Goal: Use online tool/utility: Utilize a website feature to perform a specific function

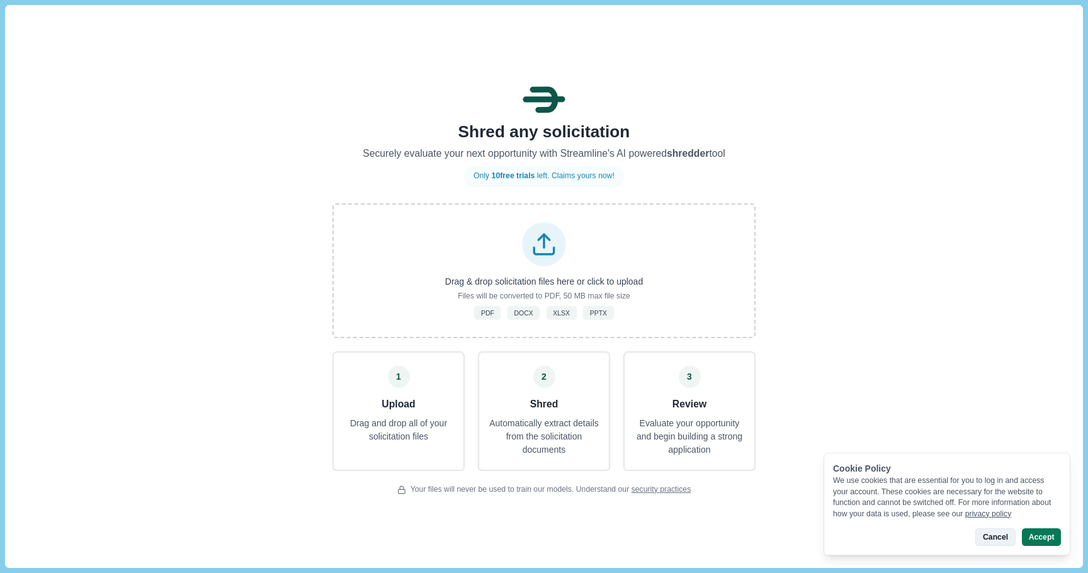
click at [995, 537] on button "Cancel" at bounding box center [995, 537] width 40 height 18
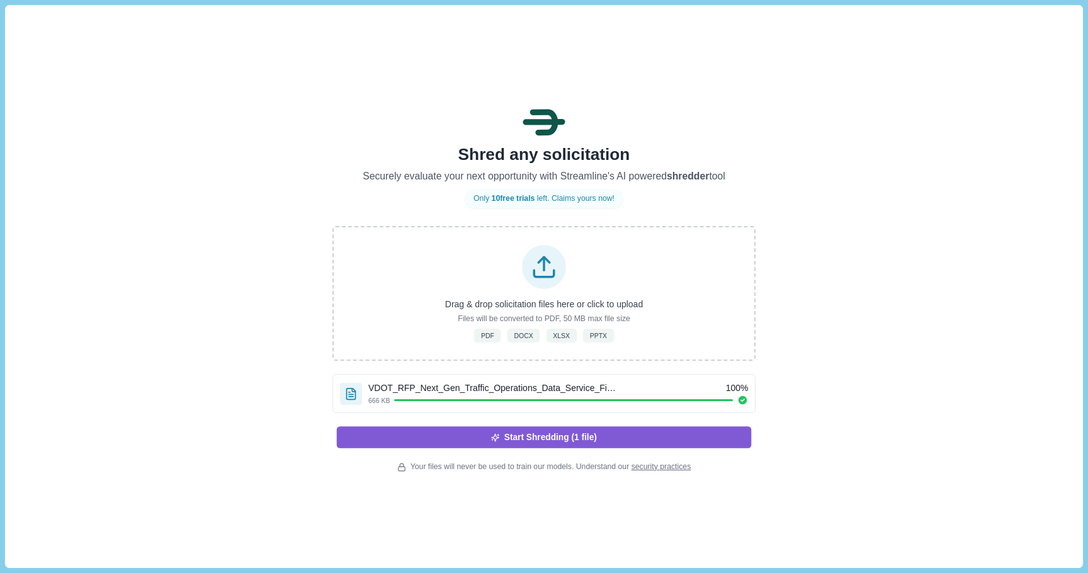
click at [558, 439] on button "Start Shredding (1 file)" at bounding box center [544, 436] width 415 height 21
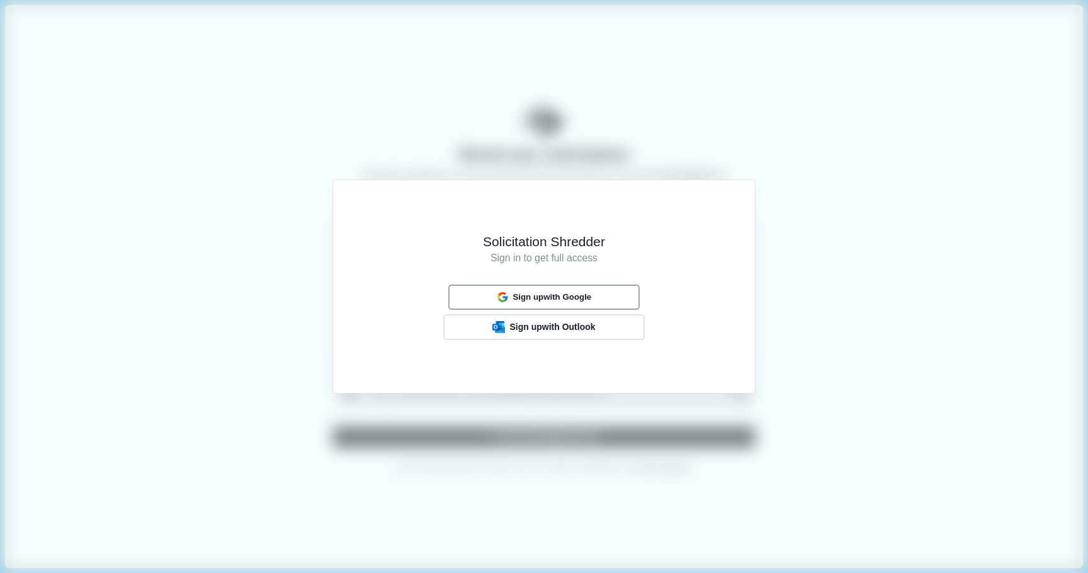
click at [571, 293] on span "Sign up with Google" at bounding box center [551, 297] width 79 height 10
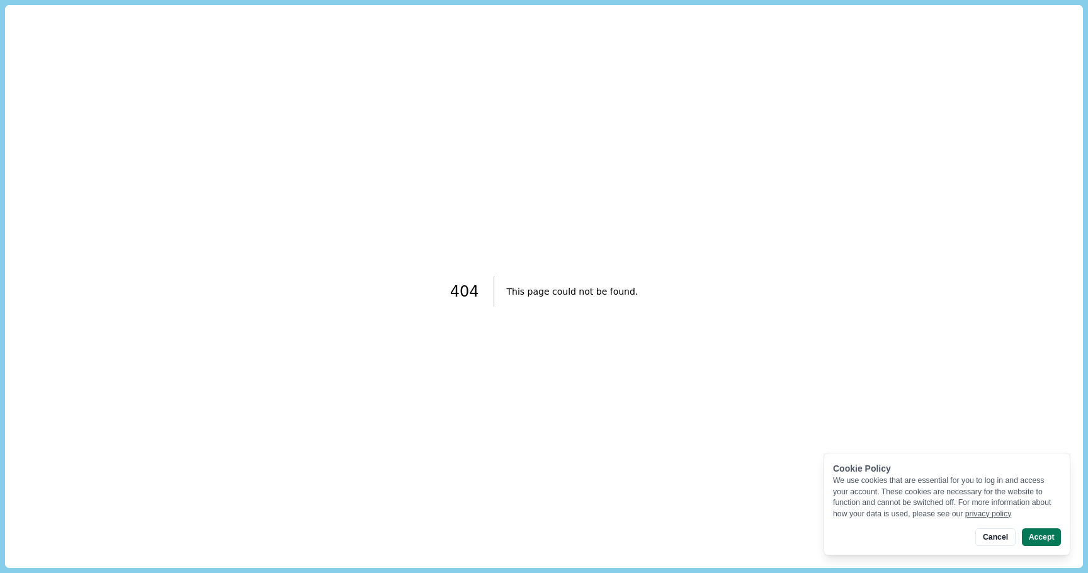
scroll to position [11, 0]
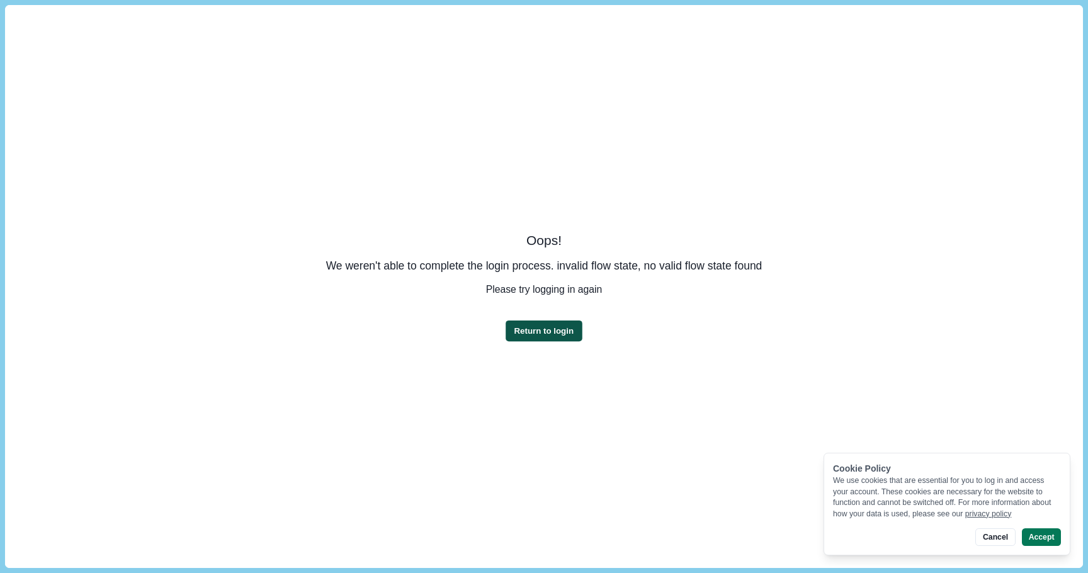
click at [546, 332] on button "Return to login" at bounding box center [543, 330] width 76 height 21
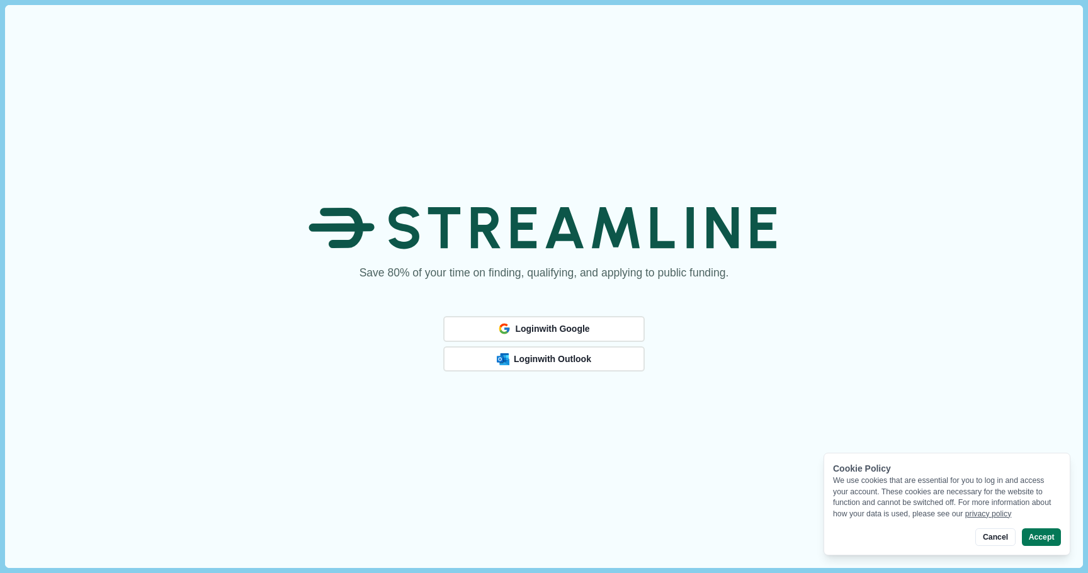
click at [546, 332] on span "Login with Google" at bounding box center [552, 329] width 74 height 11
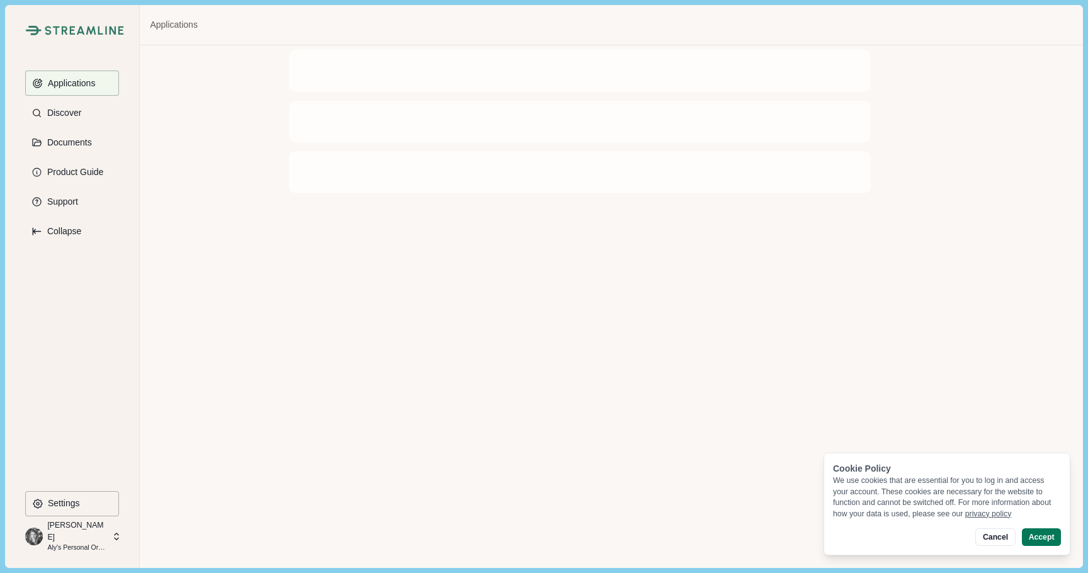
click at [97, 543] on p "Aly's Personal Organization" at bounding box center [77, 548] width 60 height 10
click at [472, 422] on div at bounding box center [611, 306] width 942 height 522
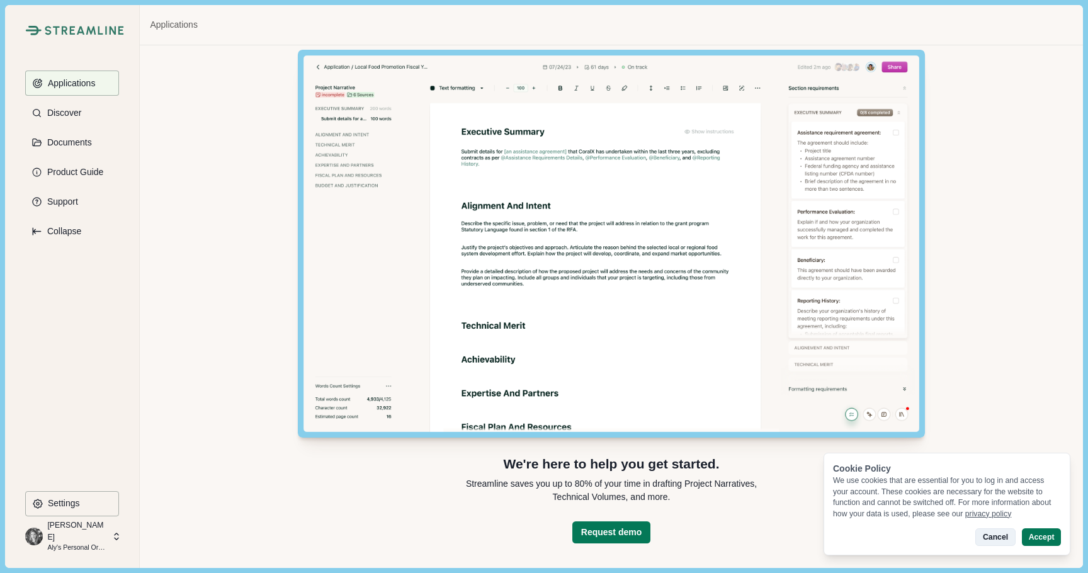
click at [985, 536] on button "Cancel" at bounding box center [995, 537] width 40 height 18
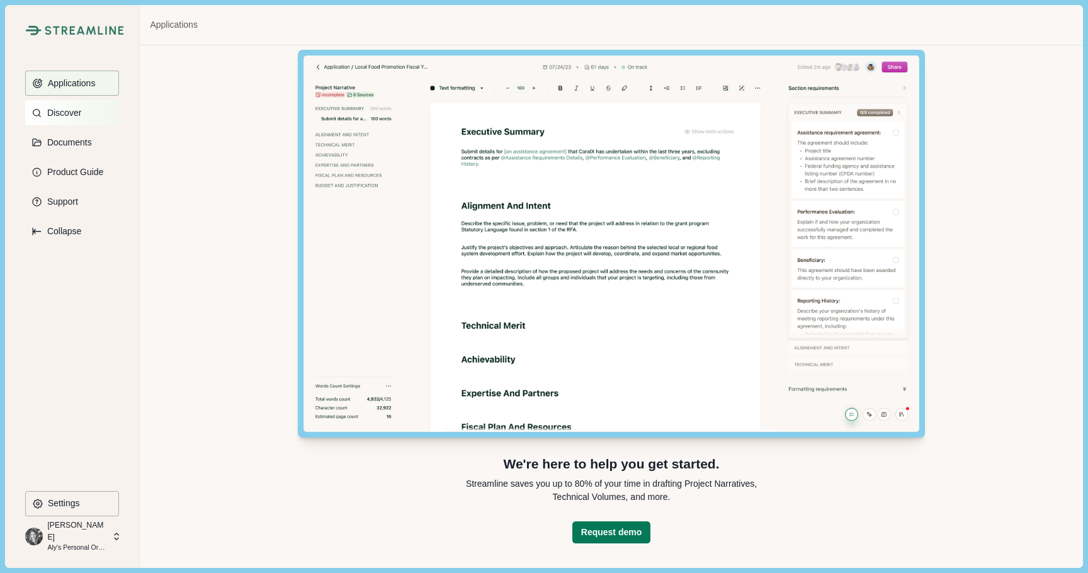
click at [67, 121] on button "Discover" at bounding box center [72, 112] width 94 height 25
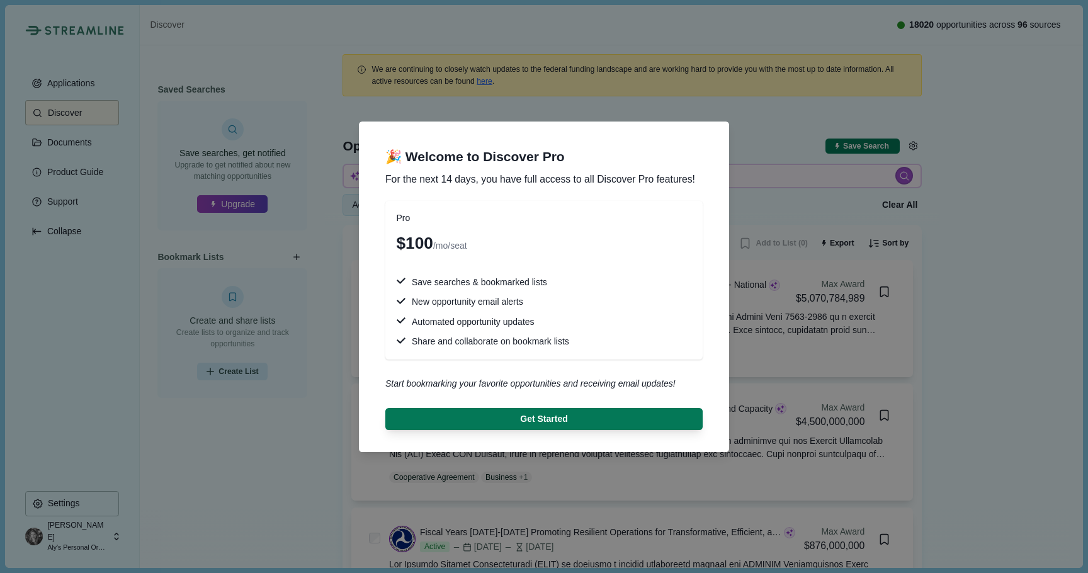
click at [838, 188] on div "🎉 Welcome to Discover Pro For the next 14 days, you have full access to all Dis…" at bounding box center [544, 286] width 1088 height 573
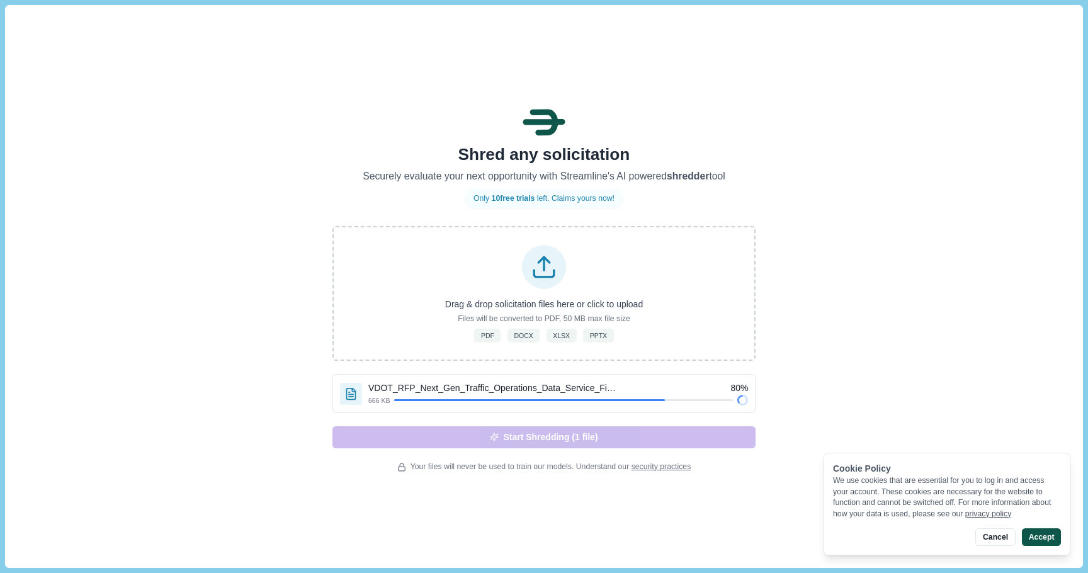
click at [1032, 536] on button "Accept" at bounding box center [1040, 537] width 39 height 18
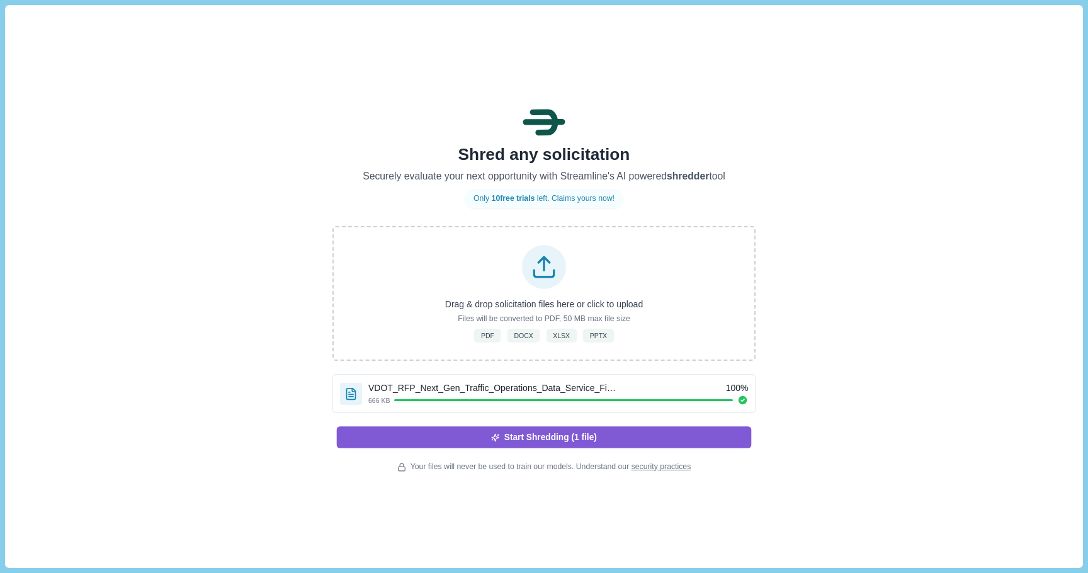
click at [644, 437] on button "Start Shredding (1 file)" at bounding box center [544, 436] width 415 height 21
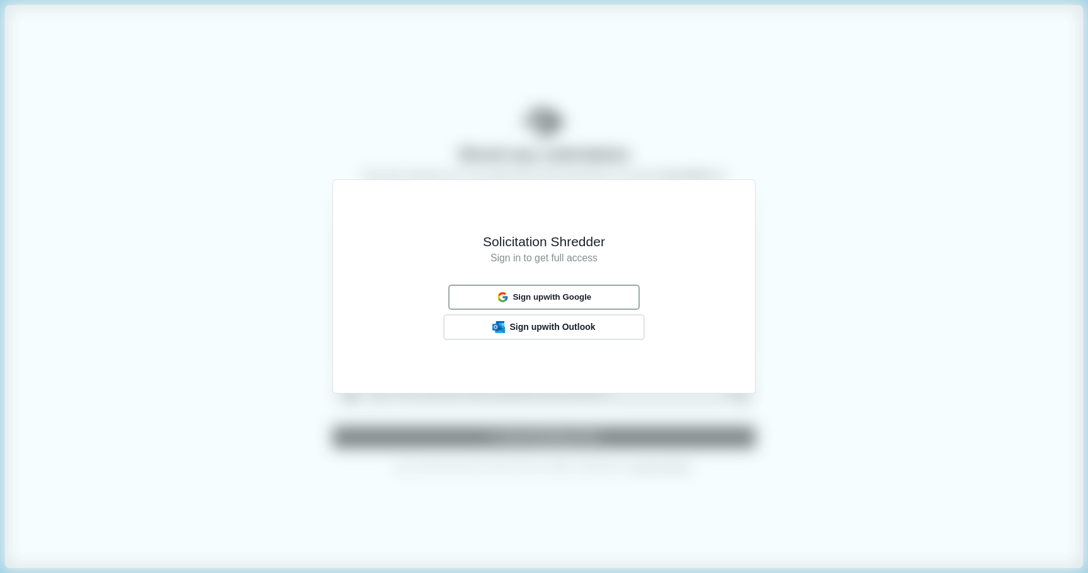
click at [577, 304] on div "Sign up with Google" at bounding box center [543, 297] width 103 height 16
